Goal: Transaction & Acquisition: Obtain resource

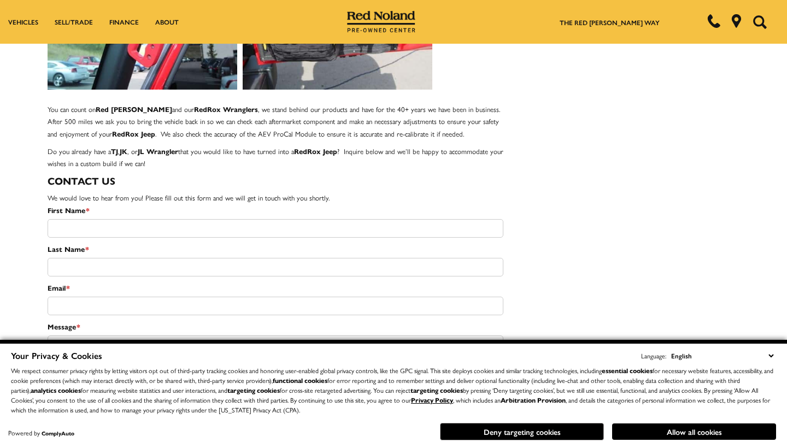
scroll to position [1145, 0]
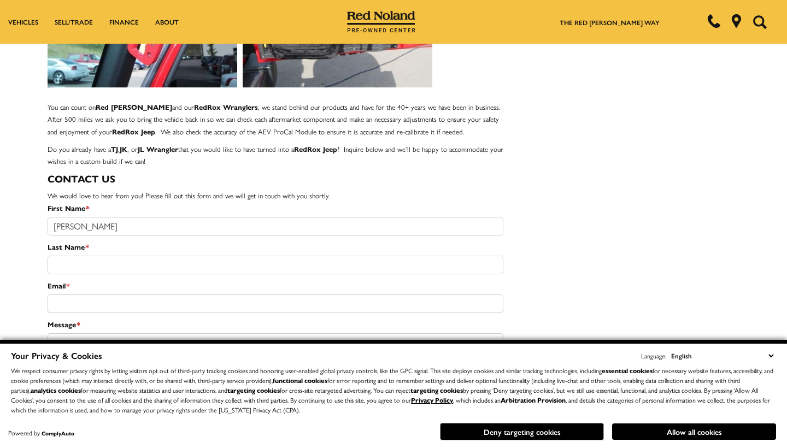
type input "[PERSON_NAME]"
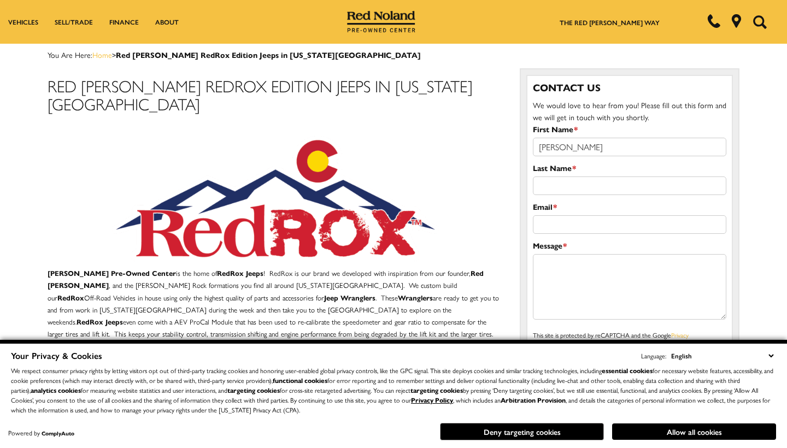
type input "[PERSON_NAME]"
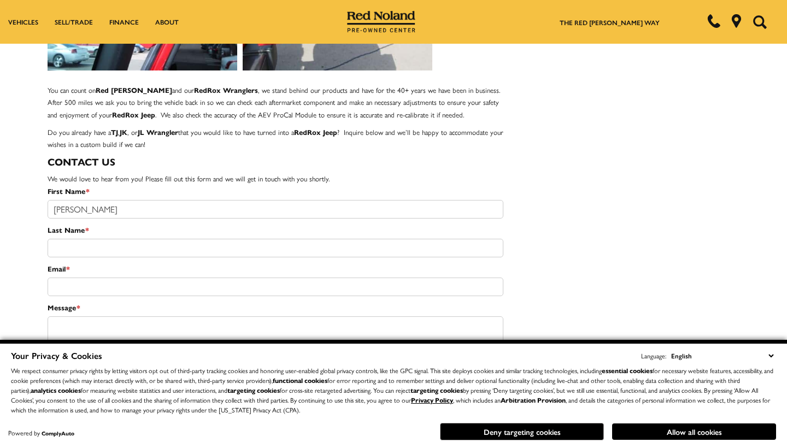
type input "k"
type input "[PERSON_NAME]"
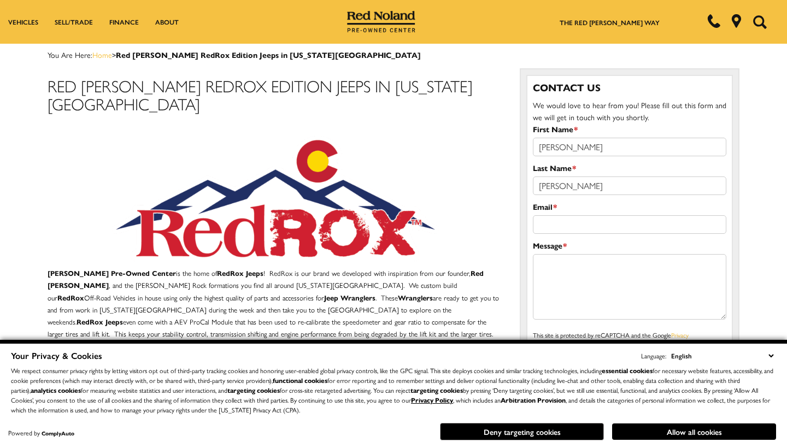
type input "[PERSON_NAME]"
click at [481, 217] on p at bounding box center [276, 198] width 456 height 126
type input "[PERSON_NAME][EMAIL_ADDRESS][PERSON_NAME][DOMAIN_NAME]"
click at [586, 270] on textarea "Message *" at bounding box center [629, 287] width 193 height 66
click at [630, 258] on textarea "I have a built out Gladiator I am trying to sell. Are you interested in buying" at bounding box center [629, 287] width 193 height 66
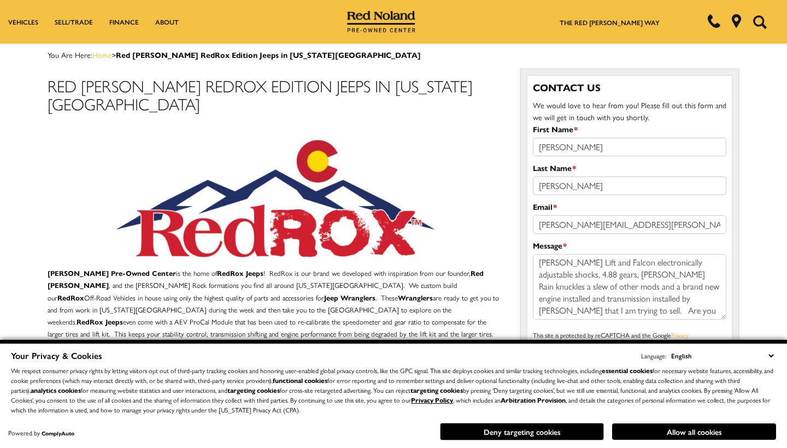
scroll to position [13, 0]
click at [640, 307] on textarea "I have a built out Gladiator on 37s with a Clayton Lift and Falcon electronical…" at bounding box center [629, 287] width 193 height 66
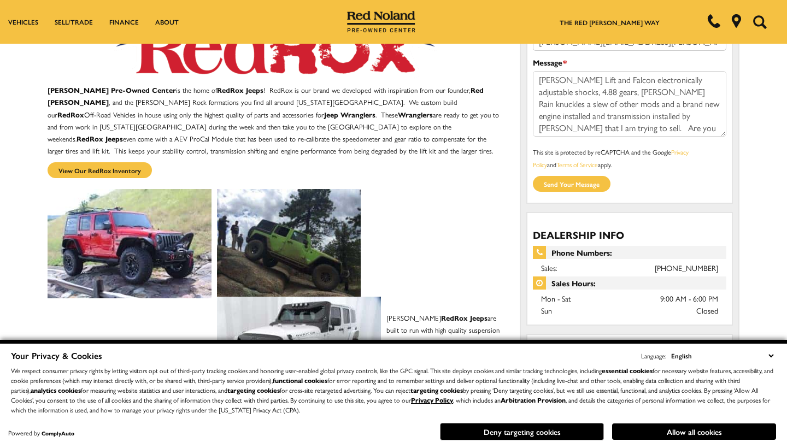
scroll to position [191, 0]
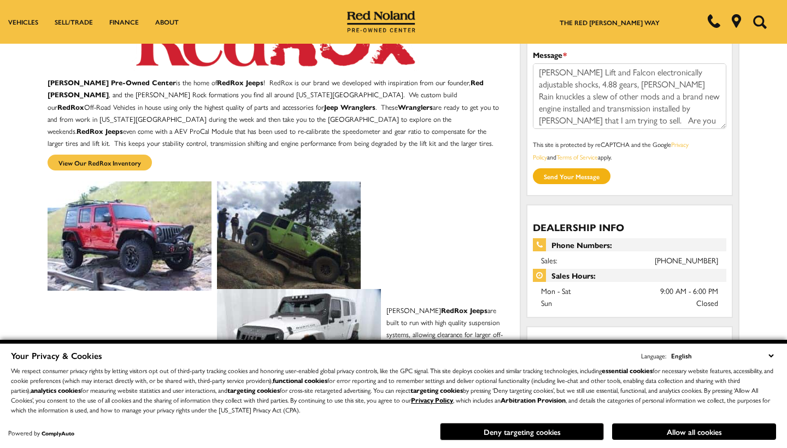
type textarea "I have a built out Gladiator on 37s with a Clayton Lift and Falcon electronical…"
click at [593, 175] on input "submit" at bounding box center [572, 176] width 78 height 16
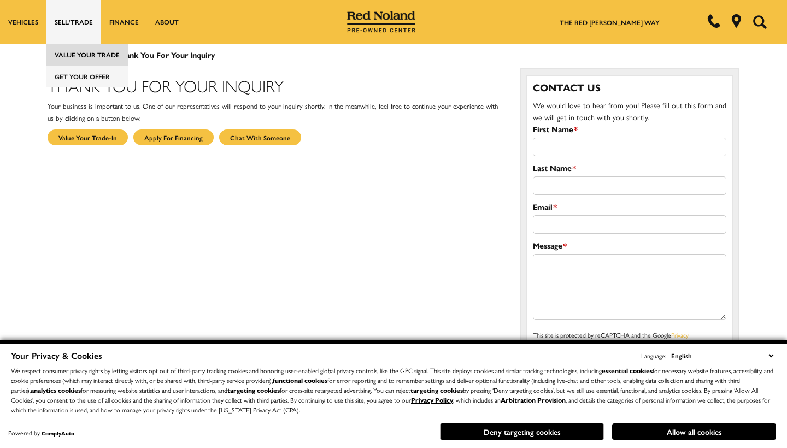
click at [92, 53] on link "Value Your Trade" at bounding box center [86, 55] width 81 height 22
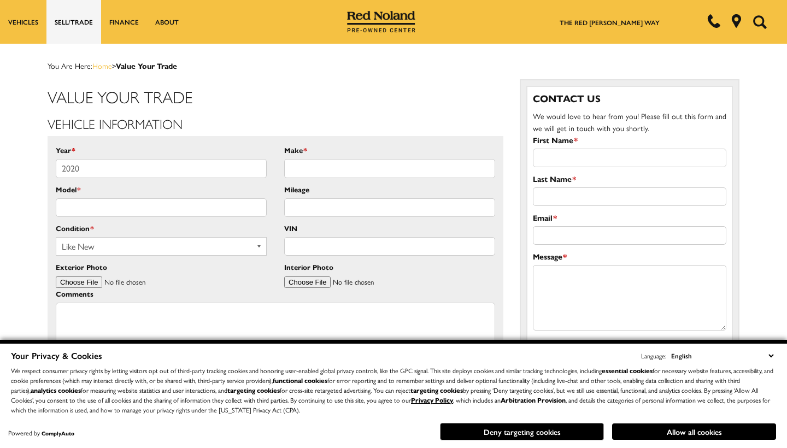
type input "2020"
click at [336, 166] on input "Make *" at bounding box center [389, 168] width 211 height 19
type input "jeep"
click at [199, 206] on input "Model *" at bounding box center [161, 207] width 211 height 19
type input "gladiator"
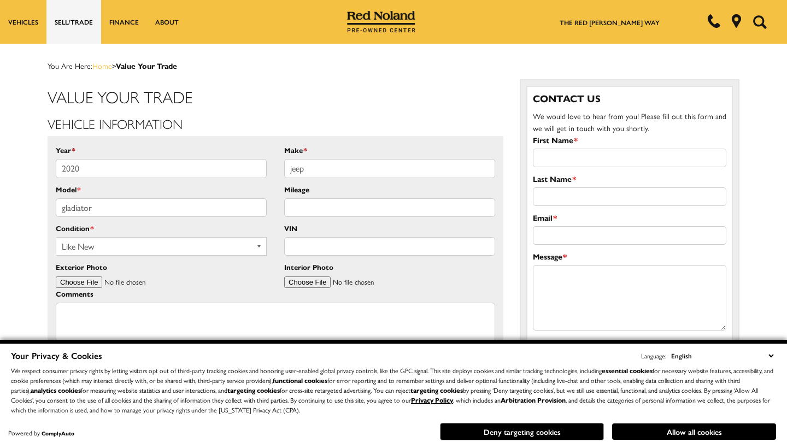
click at [305, 202] on input "Mileage" at bounding box center [389, 207] width 211 height 19
type input "63,000"
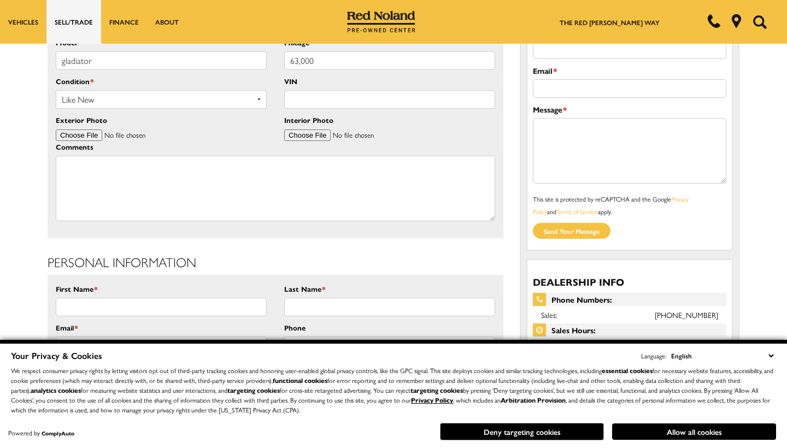
scroll to position [146, 0]
